Goal: Task Accomplishment & Management: Use online tool/utility

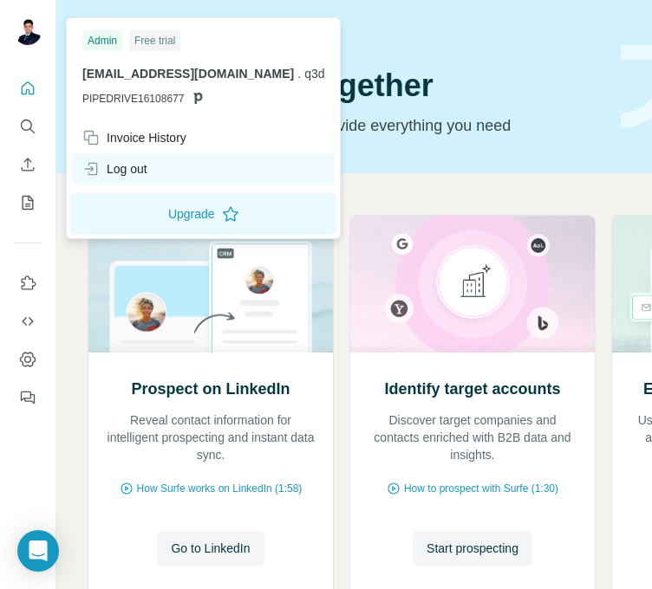
click at [127, 168] on div "Log out" at bounding box center [114, 168] width 65 height 17
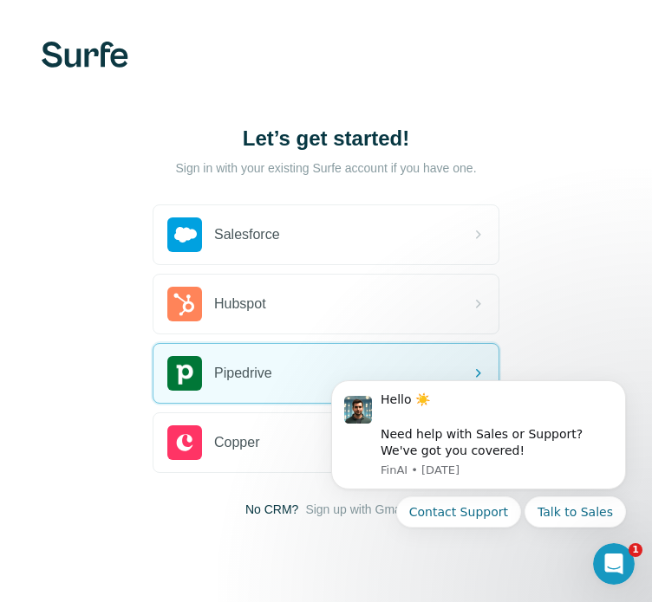
click at [417, 361] on html "Hello ☀️ ​ Need help with Sales or Support? We've got you covered! [GEOGRAPHIC_…" at bounding box center [478, 477] width 347 height 234
click at [618, 383] on icon "Dismiss notification" at bounding box center [621, 386] width 10 height 10
click at [450, 360] on div "Hello ☀️ ​ Need help with Sales or Support? We've got you covered! [GEOGRAPHIC_…" at bounding box center [478, 419] width 319 height 217
click at [469, 366] on div "Hello ☀️ ​ Need help with Sales or Support? We've got you covered! [GEOGRAPHIC_…" at bounding box center [478, 419] width 319 height 217
click at [616, 385] on icon "Dismiss notification" at bounding box center [621, 386] width 10 height 10
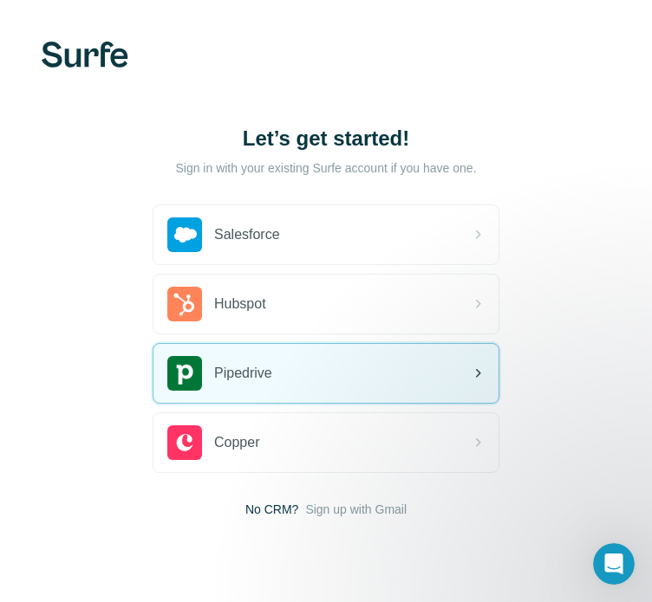
click at [430, 387] on div "Pipedrive" at bounding box center [325, 373] width 345 height 59
